Goal: Task Accomplishment & Management: Manage account settings

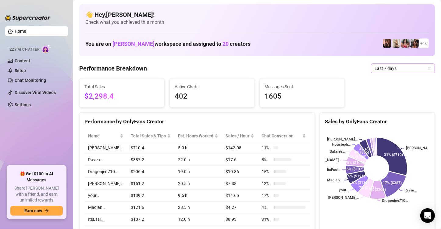
click at [428, 69] on icon "calendar" at bounding box center [429, 67] width 3 height 3
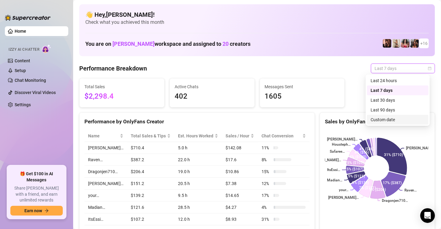
click at [395, 118] on div "Custom date" at bounding box center [398, 119] width 54 height 7
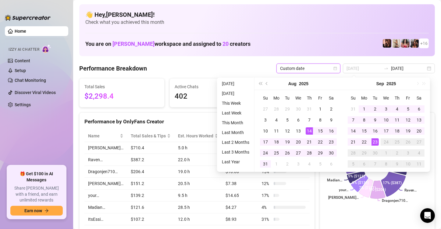
type input "[DATE]"
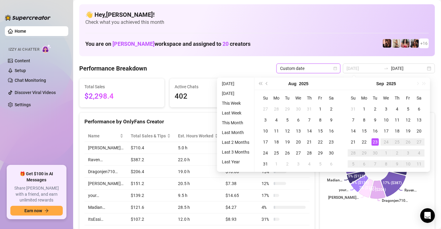
click at [374, 139] on div "23" at bounding box center [374, 141] width 7 height 7
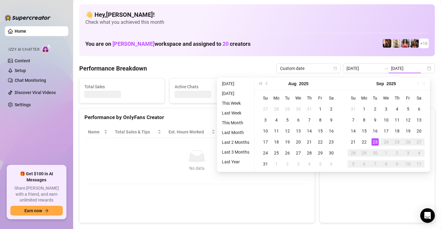
type input "[DATE]"
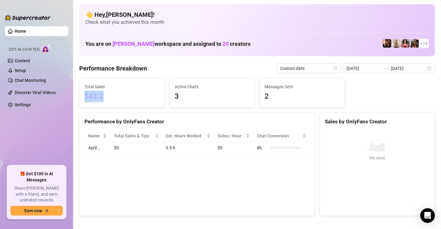
drag, startPoint x: 103, startPoint y: 95, endPoint x: 76, endPoint y: 94, distance: 27.8
click at [30, 102] on link "Settings" at bounding box center [23, 104] width 16 height 5
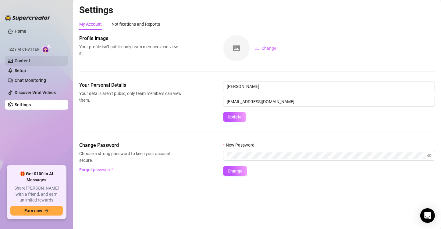
click at [30, 62] on link "Content" at bounding box center [23, 60] width 16 height 5
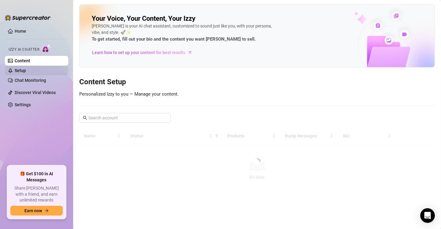
click at [26, 70] on link "Setup" at bounding box center [20, 70] width 11 height 5
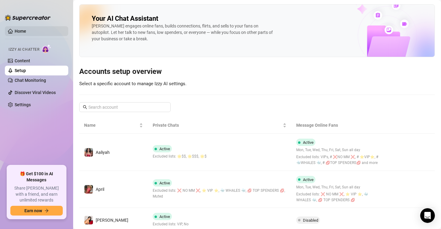
click at [17, 29] on link "Home" at bounding box center [21, 31] width 12 height 5
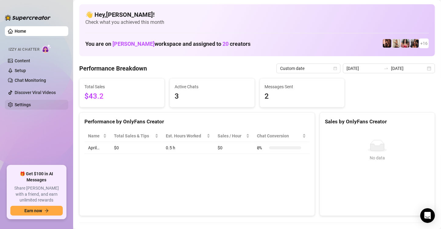
click at [27, 102] on link "Settings" at bounding box center [23, 104] width 16 height 5
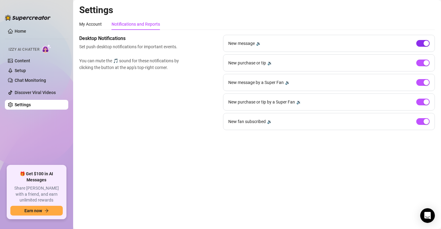
click at [423, 44] on button "button" at bounding box center [422, 43] width 13 height 7
click at [427, 123] on span "button" at bounding box center [422, 121] width 13 height 7
click at [420, 82] on span "button" at bounding box center [422, 82] width 13 height 7
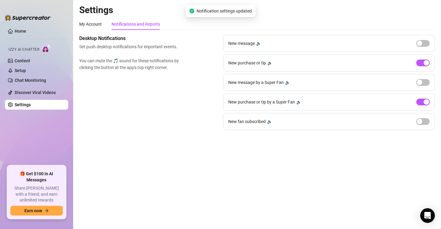
click at [309, 184] on main "Settings My Account Notifications and Reports Profile image Your profile isn’t …" at bounding box center [257, 114] width 368 height 229
